Goal: Task Accomplishment & Management: Use online tool/utility

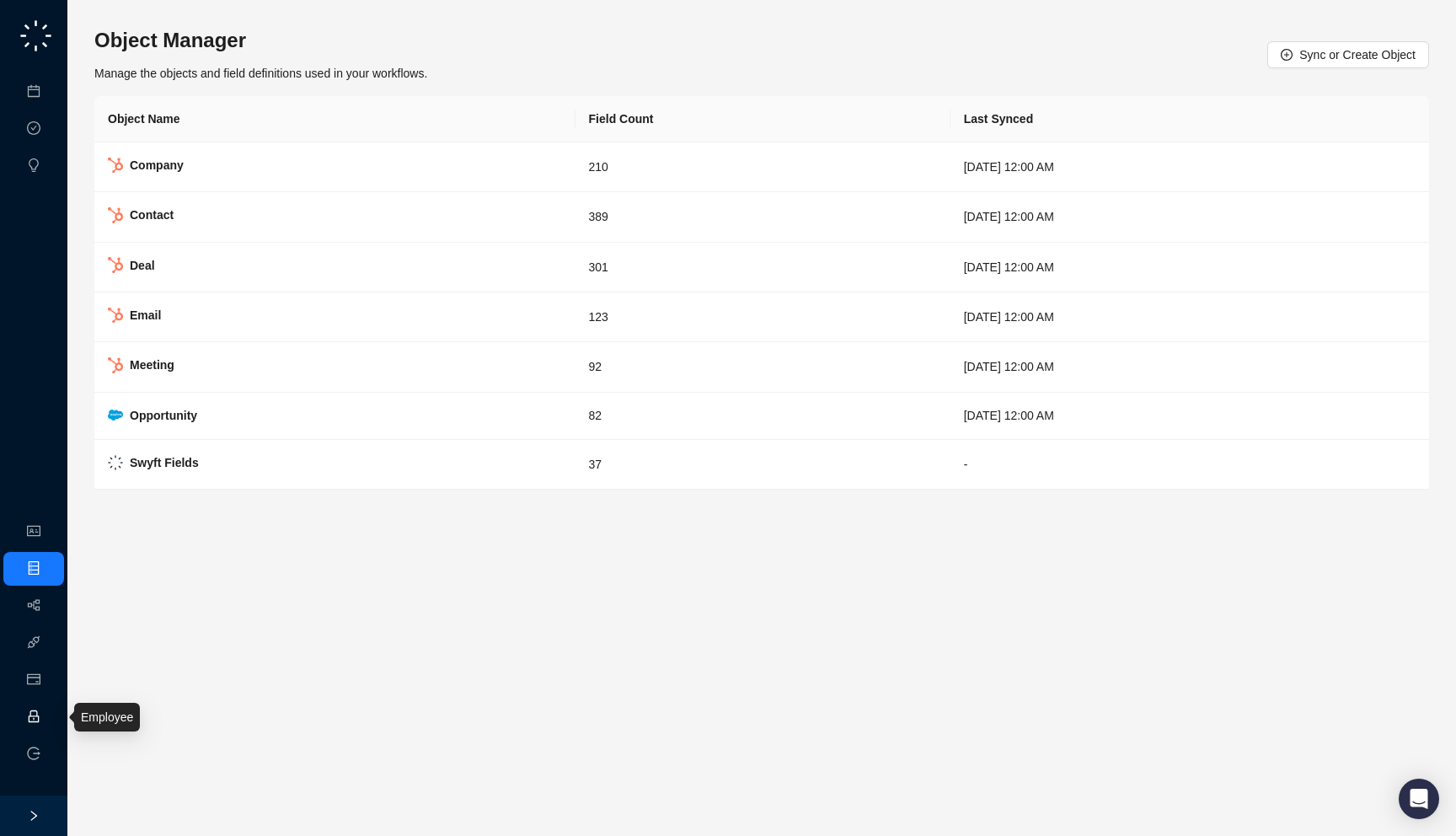
click at [48, 718] on link "Employee" at bounding box center [74, 717] width 52 height 14
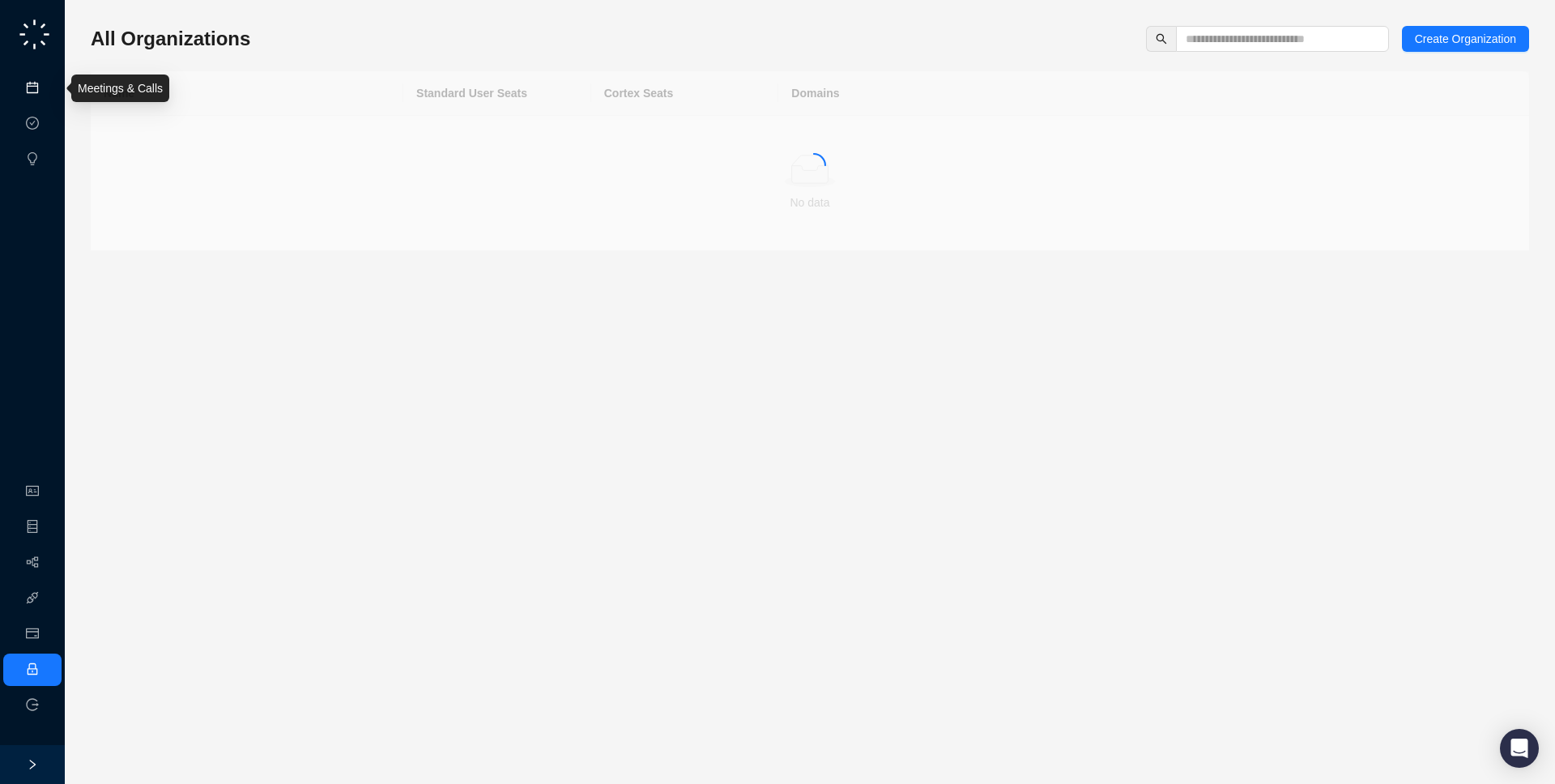
click at [47, 86] on link "Meetings & Calls" at bounding box center [89, 88] width 85 height 13
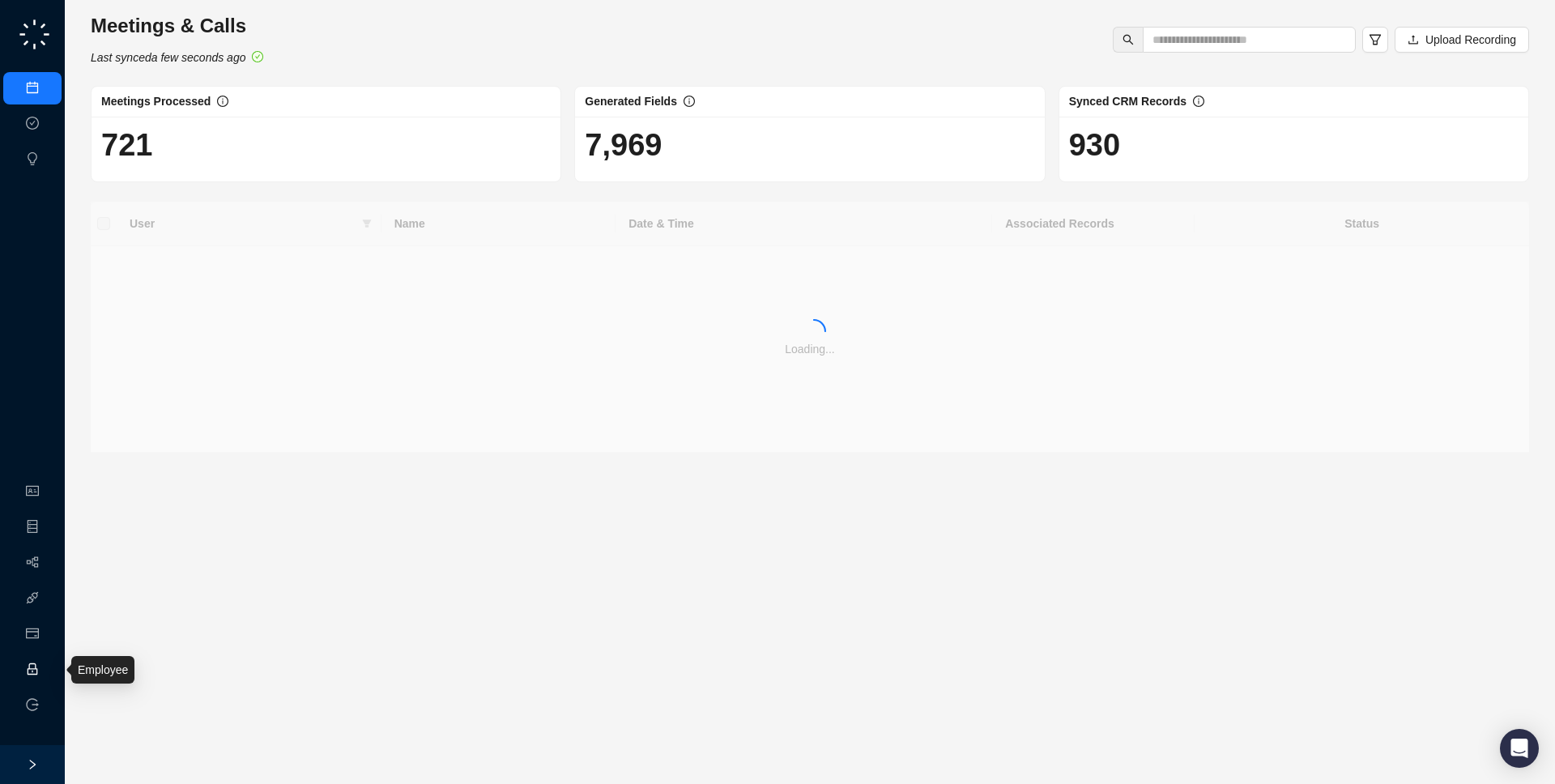
click at [47, 668] on link "Employee" at bounding box center [71, 670] width 50 height 13
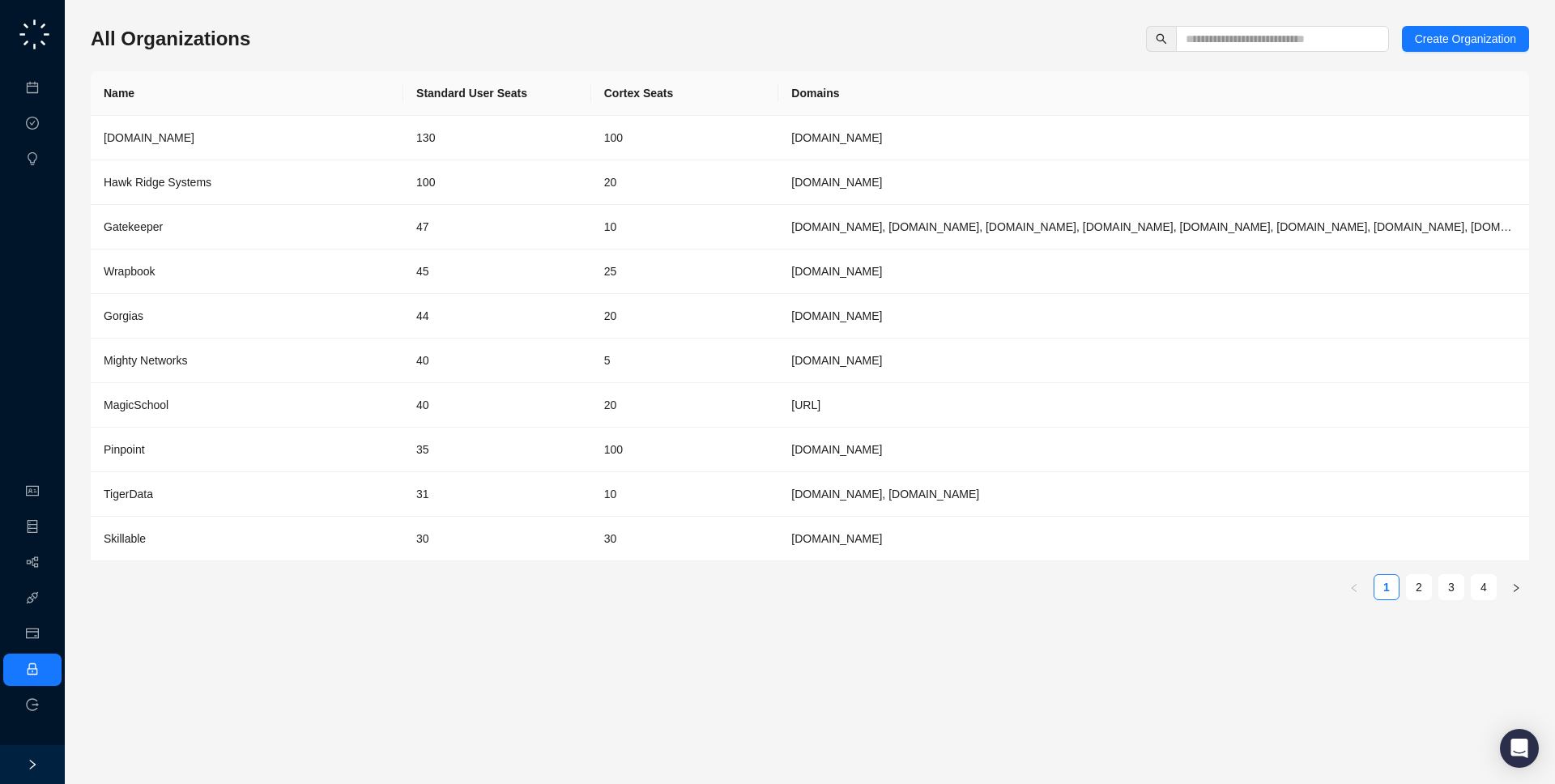
click at [318, 24] on div "All Organizations Create Organization Name Standard User Seats Cortex Seats Dom…" at bounding box center [810, 392] width 1438 height 758
drag, startPoint x: 315, startPoint y: 40, endPoint x: 622, endPoint y: 14, distance: 308.1
click at [318, 48] on div "All Organizations Create Organization" at bounding box center [810, 38] width 1438 height 26
click at [1278, 43] on input "text" at bounding box center [1276, 39] width 180 height 18
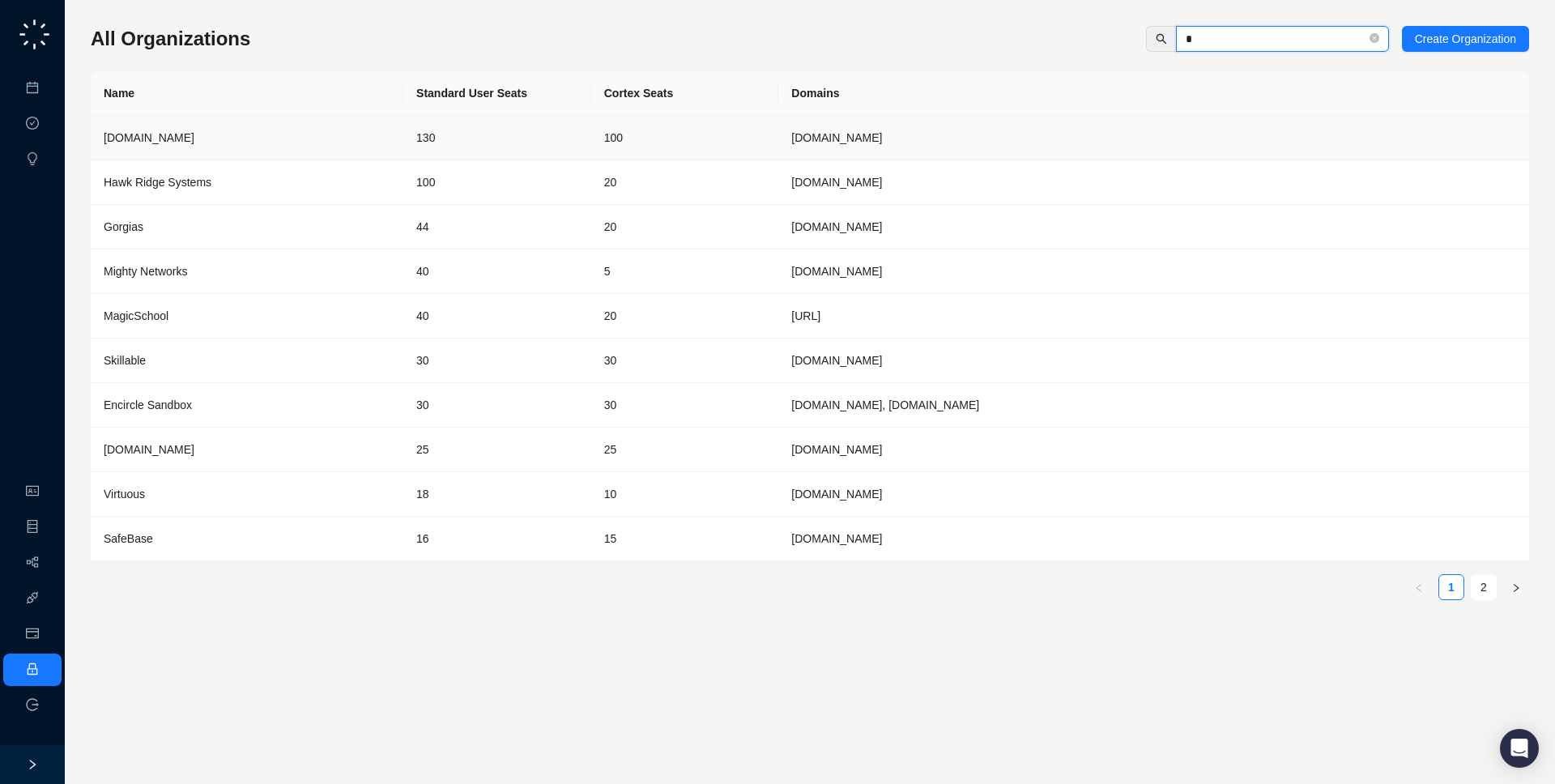
type input "*"
click at [499, 146] on td "130" at bounding box center [497, 138] width 188 height 45
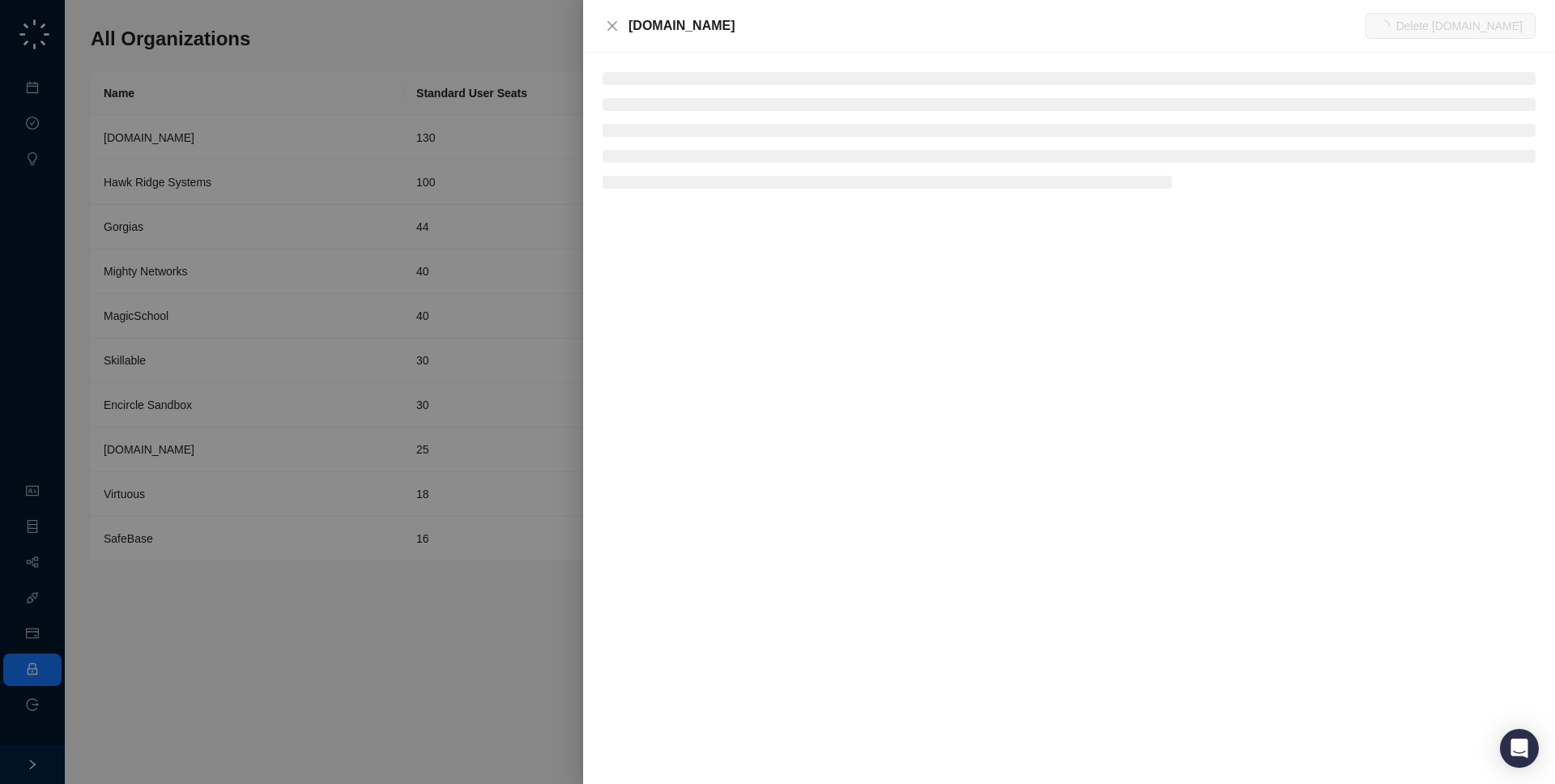
click at [721, 21] on div "[DOMAIN_NAME]" at bounding box center [997, 26] width 737 height 19
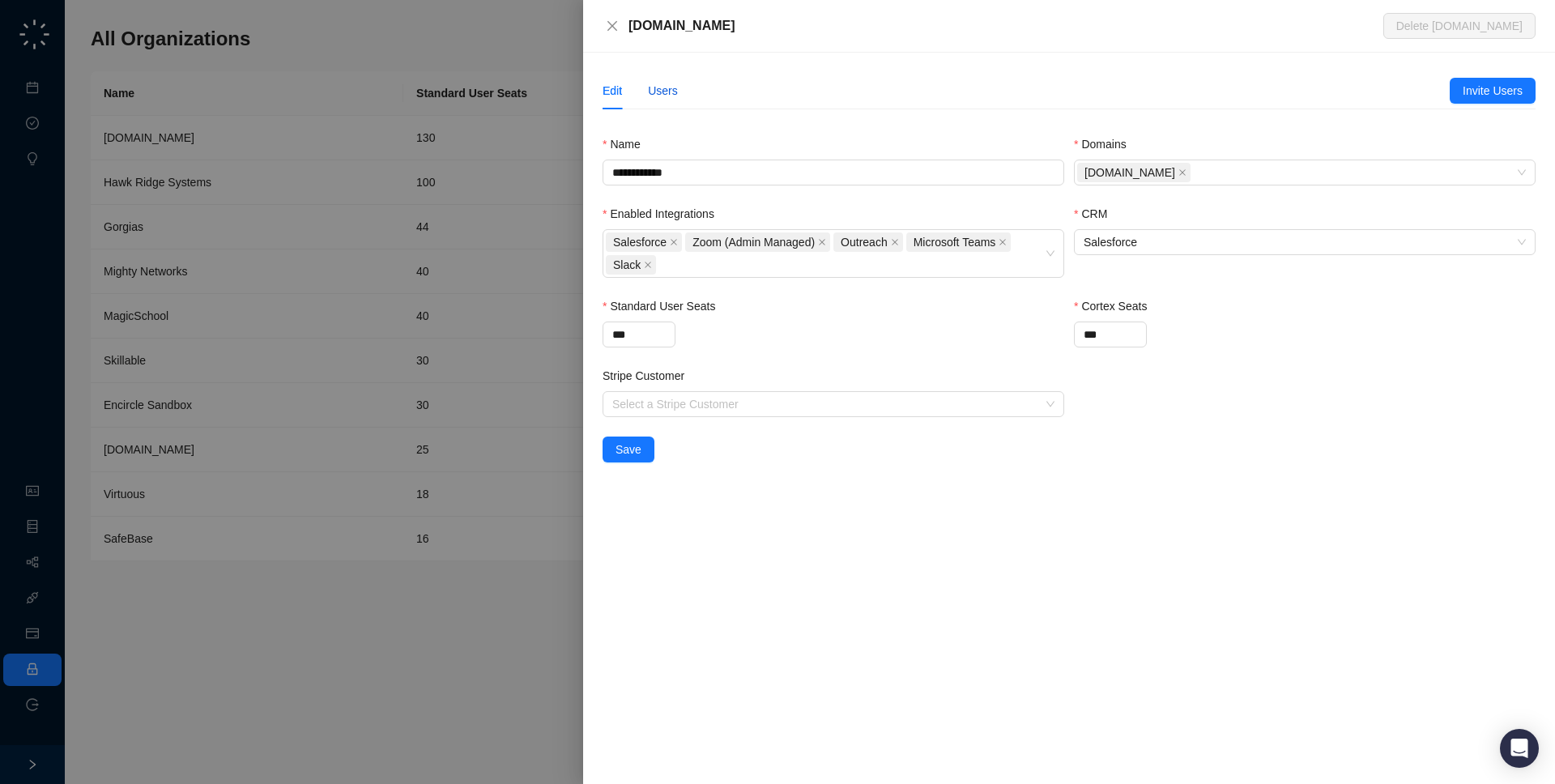
click at [655, 92] on div "Users" at bounding box center [664, 90] width 30 height 18
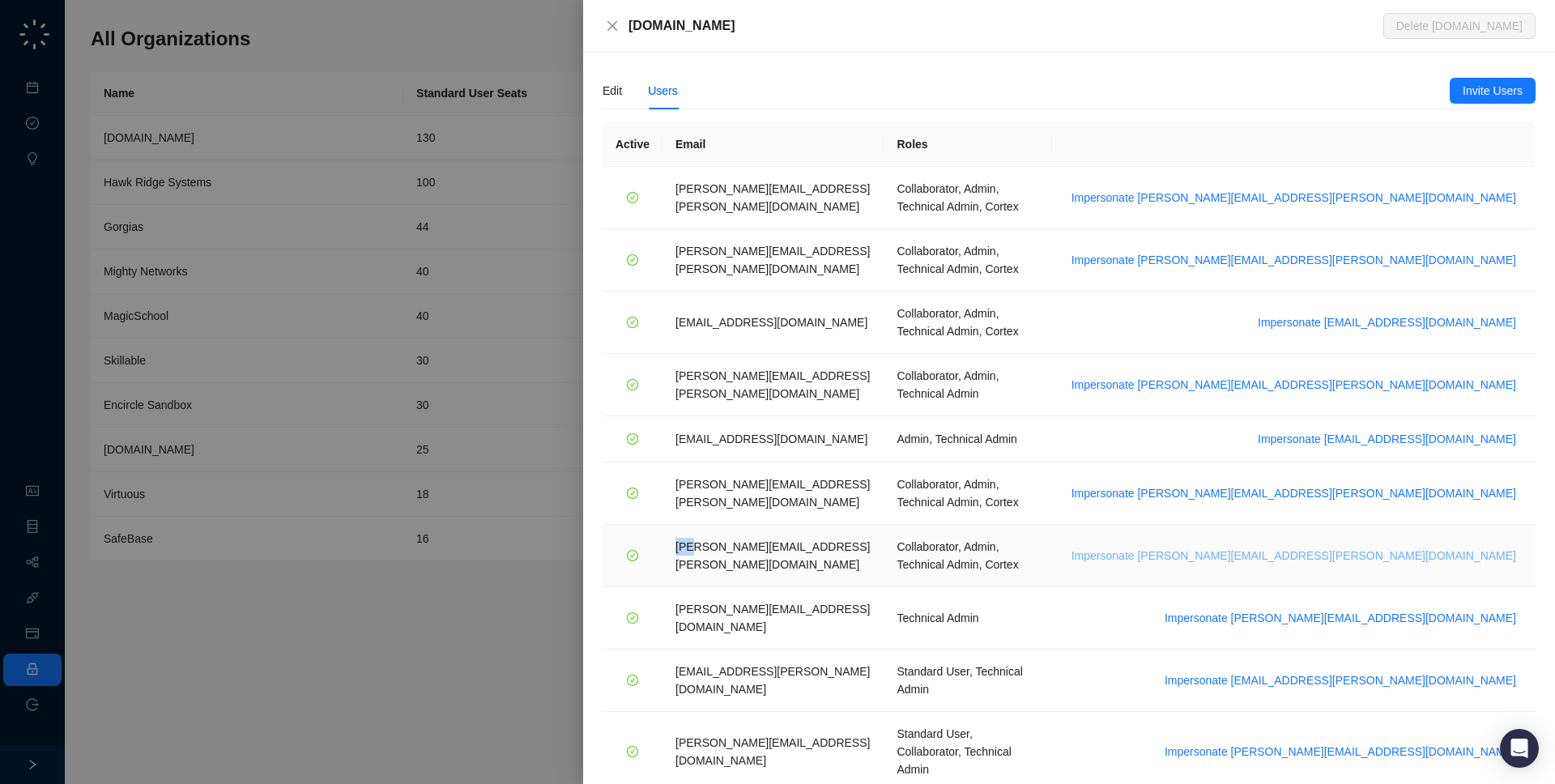
click at [1383, 547] on span "Impersonate [PERSON_NAME][EMAIL_ADDRESS][PERSON_NAME][DOMAIN_NAME]" at bounding box center [1294, 555] width 444 height 18
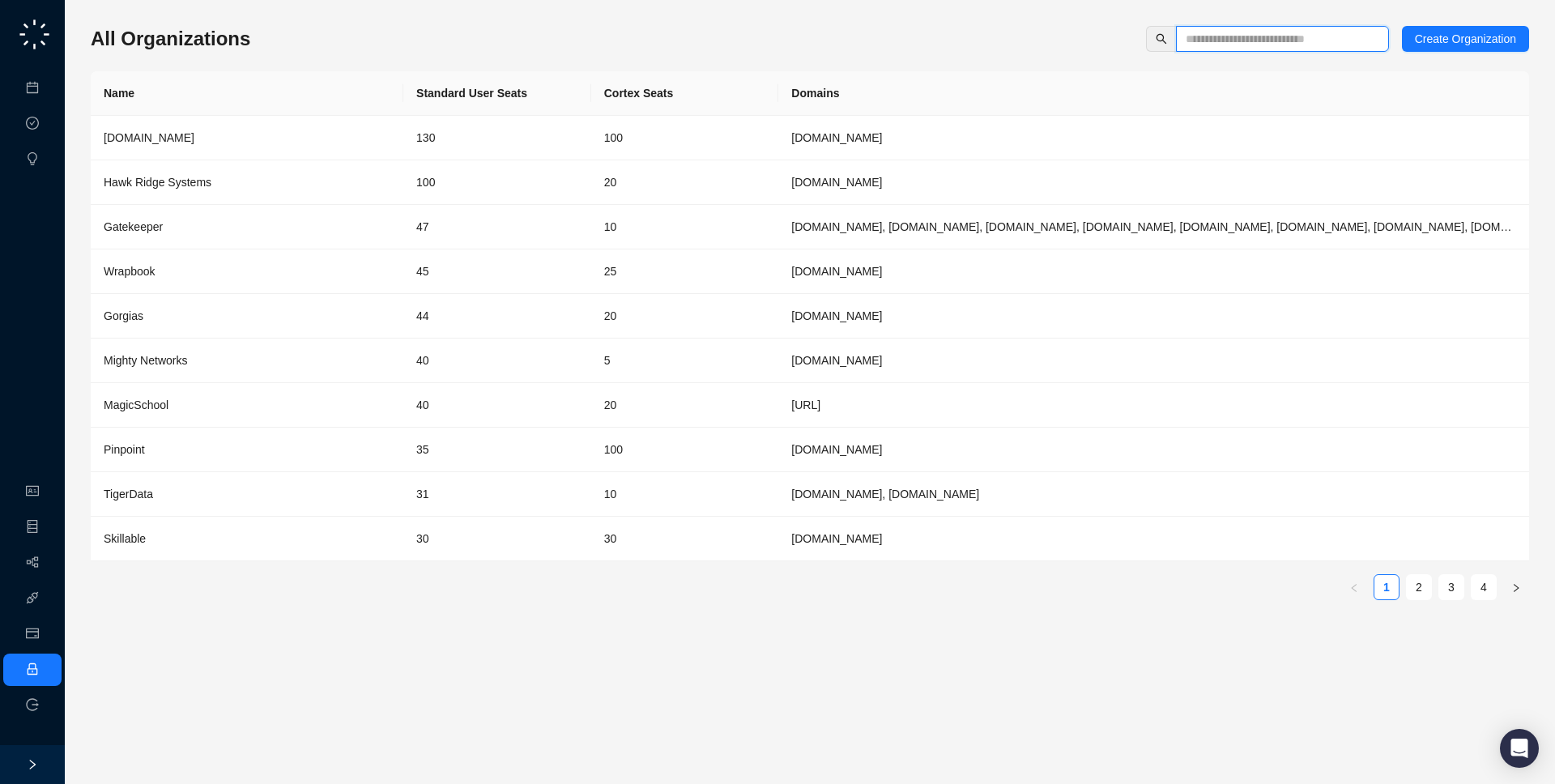
click at [1218, 39] on input "text" at bounding box center [1276, 39] width 180 height 18
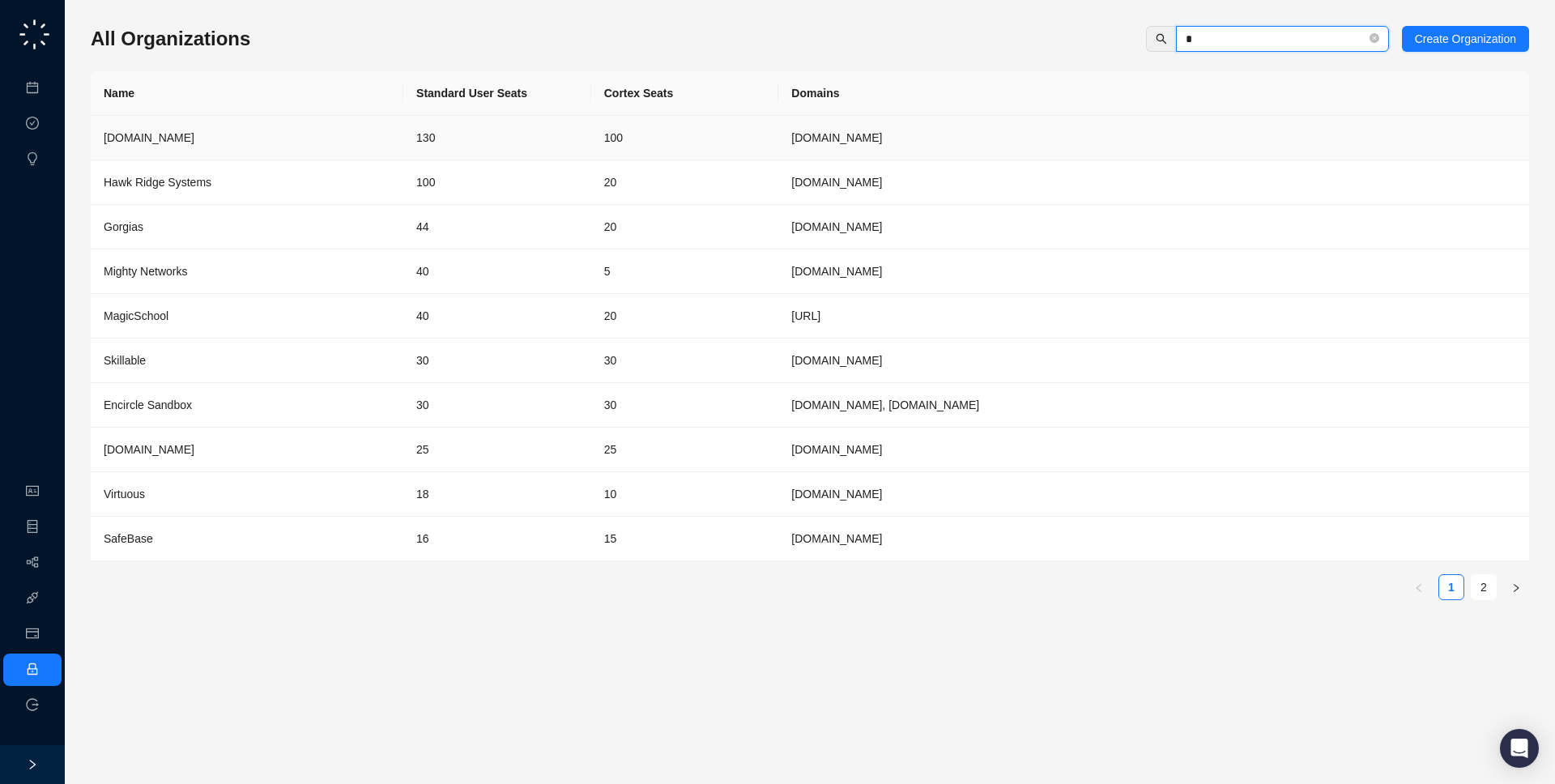
type input "*"
click at [538, 130] on td "130" at bounding box center [497, 138] width 188 height 45
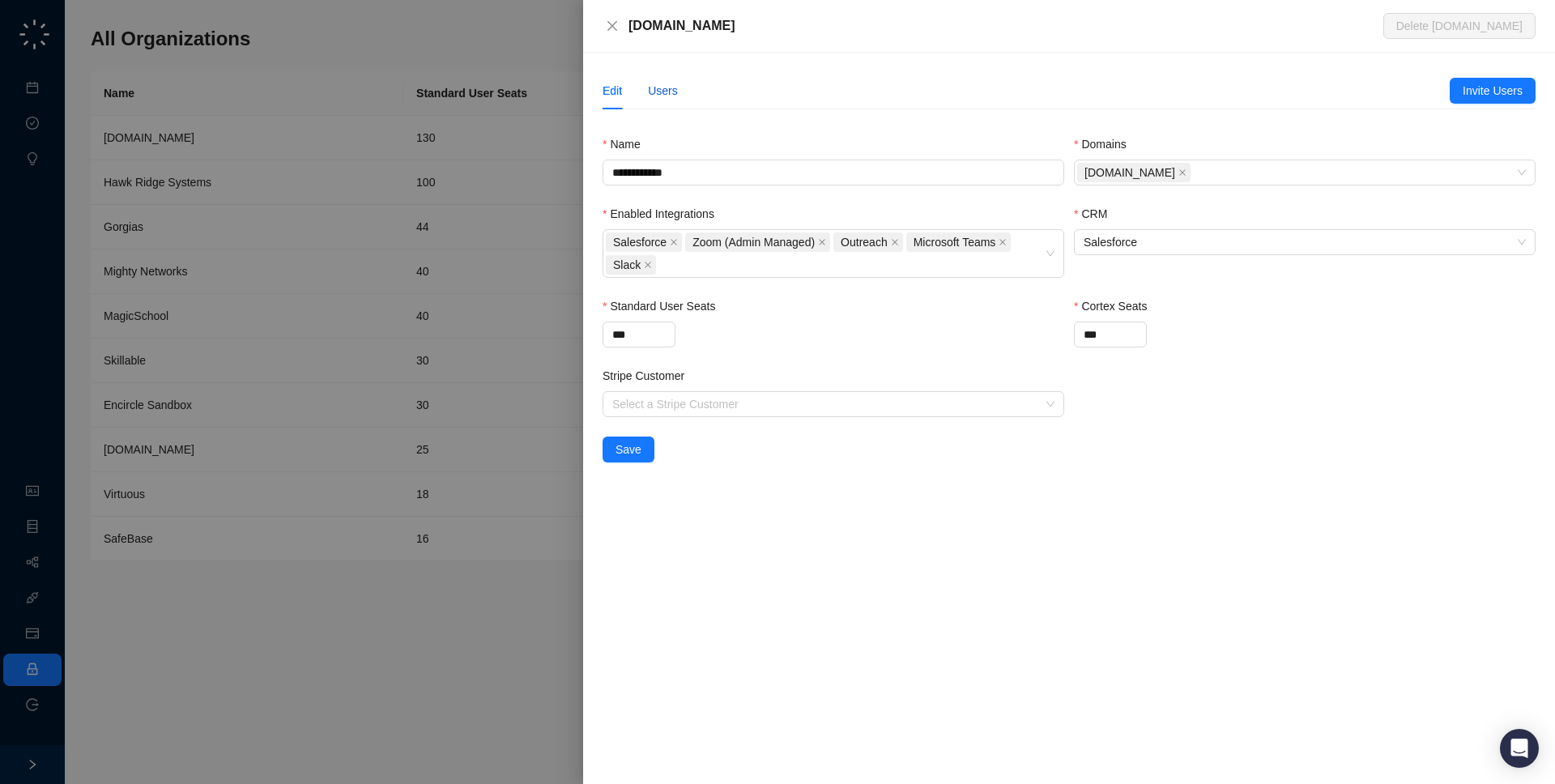
click at [667, 95] on div "Users" at bounding box center [664, 90] width 30 height 18
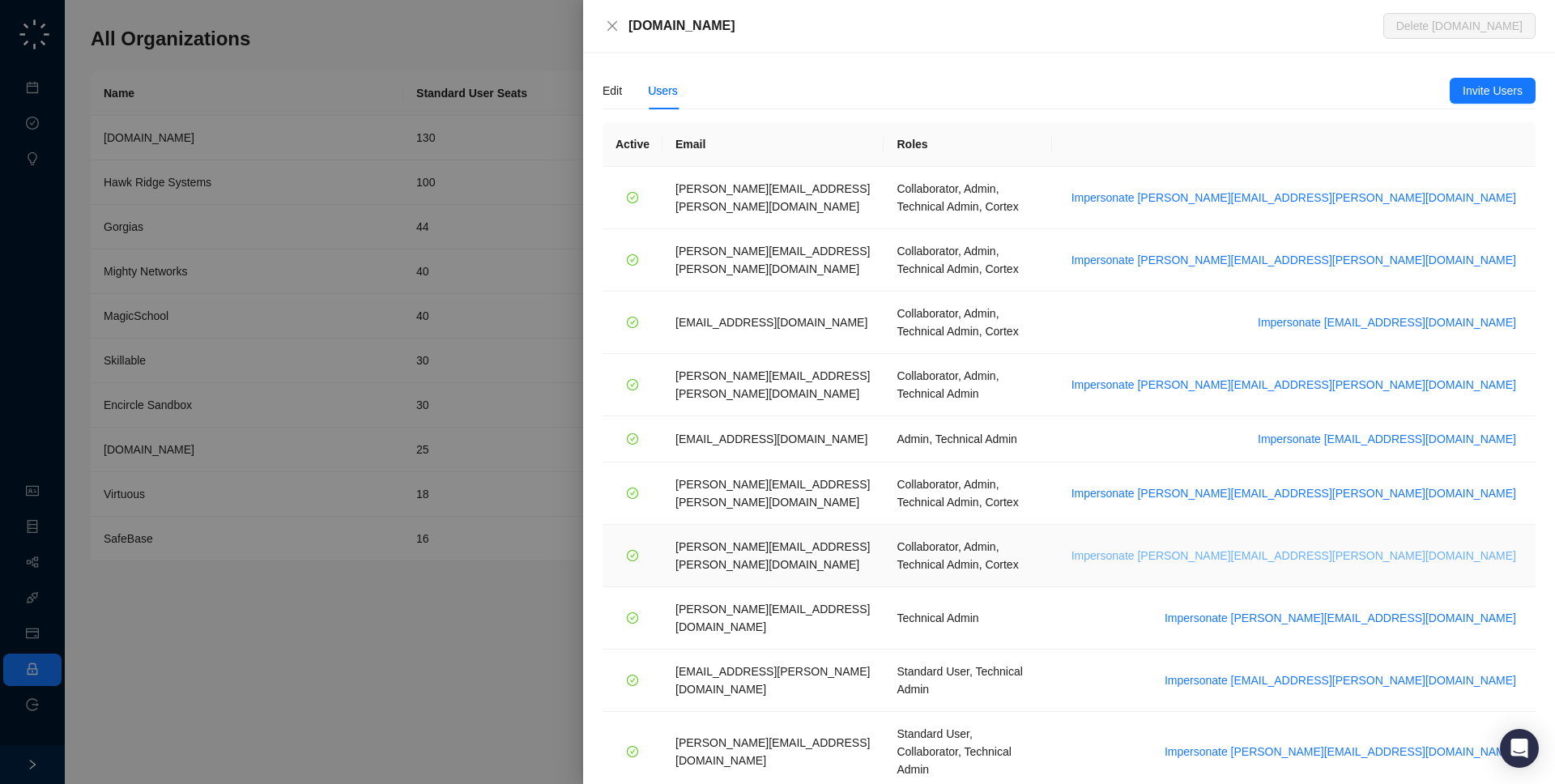
click at [1377, 547] on span "Impersonate [PERSON_NAME][EMAIL_ADDRESS][PERSON_NAME][DOMAIN_NAME]" at bounding box center [1294, 555] width 444 height 18
